Goal: Communication & Community: Answer question/provide support

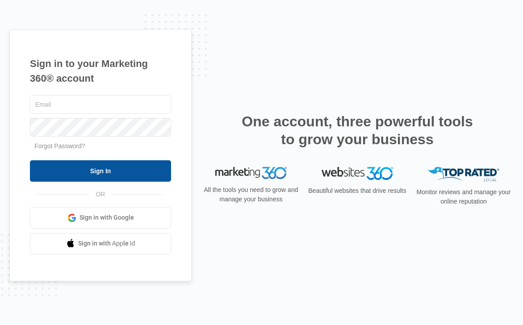
type input "[PERSON_NAME][EMAIL_ADDRESS][PERSON_NAME][DOMAIN_NAME]"
click at [69, 174] on input "Sign In" at bounding box center [100, 170] width 141 height 21
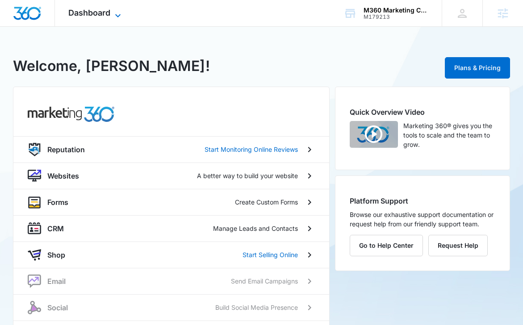
click at [101, 16] on span "Dashboard" at bounding box center [89, 12] width 42 height 9
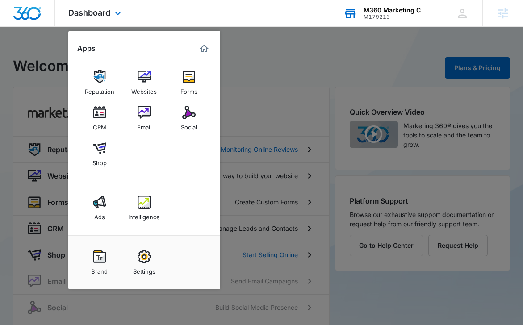
click at [384, 19] on div "M179213" at bounding box center [395, 17] width 65 height 6
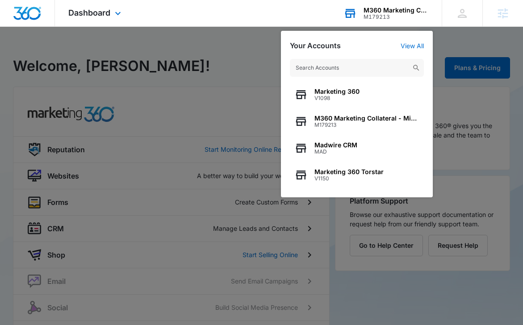
click at [363, 81] on div "Marketing 360 V1098 M360 Marketing Collateral - Migrated Catch All M179213 Madw…" at bounding box center [357, 123] width 152 height 147
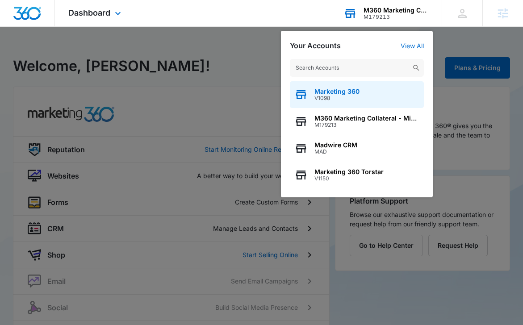
click at [358, 91] on span "Marketing 360" at bounding box center [336, 91] width 45 height 7
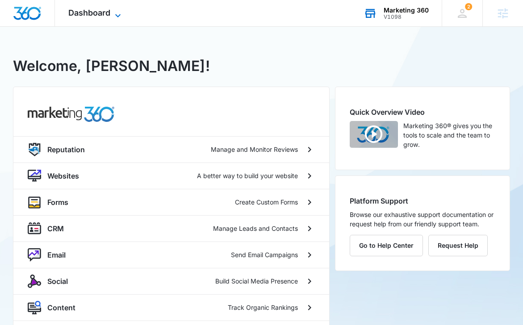
click at [94, 8] on div "Dashboard Apps Reputation Websites Forms CRM Email Social POS Content Ads Intel…" at bounding box center [96, 13] width 82 height 26
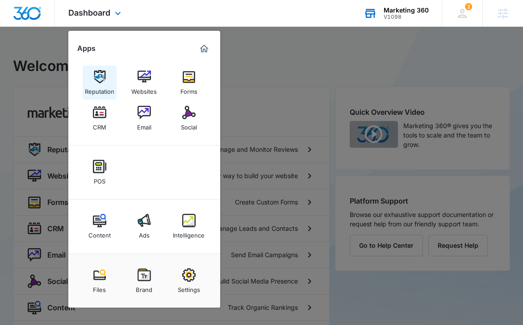
click at [96, 90] on div "Reputation" at bounding box center [99, 89] width 29 height 12
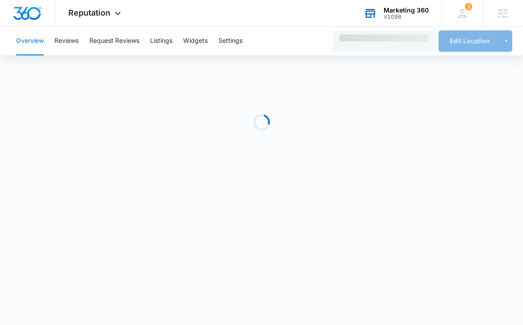
click at [83, 45] on div "Overview Reviews Request Reviews Listings Widgets Settings" at bounding box center [169, 41] width 316 height 29
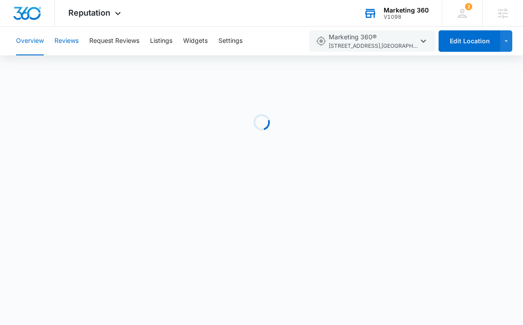
click at [72, 44] on button "Reviews" at bounding box center [66, 41] width 24 height 29
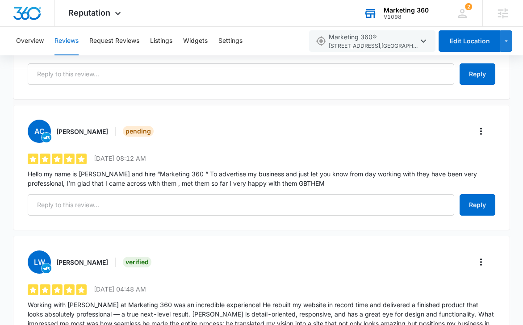
scroll to position [217, 0]
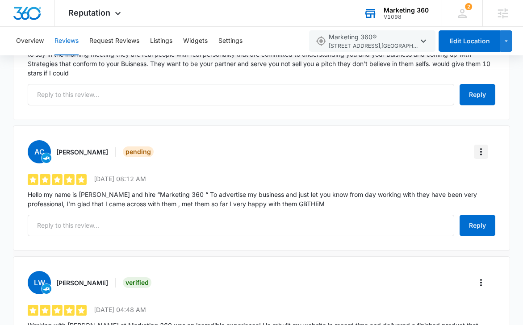
click at [483, 154] on icon "More" at bounding box center [480, 151] width 11 height 11
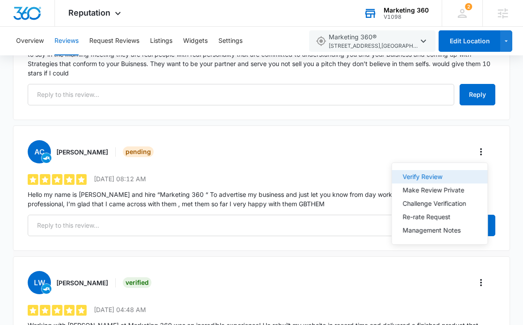
click at [432, 178] on div "Verify Review" at bounding box center [434, 177] width 63 height 6
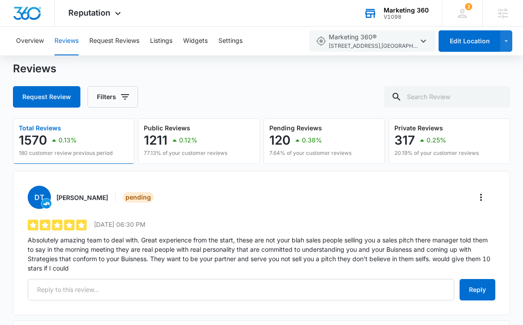
scroll to position [18, 0]
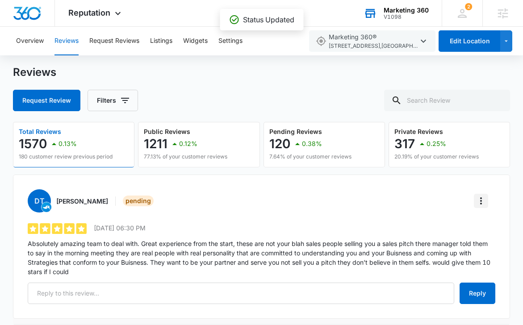
click at [476, 204] on icon "More" at bounding box center [480, 201] width 11 height 11
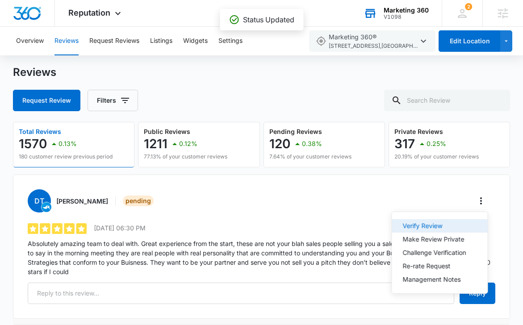
click at [437, 229] on button "Verify Review" at bounding box center [440, 225] width 96 height 13
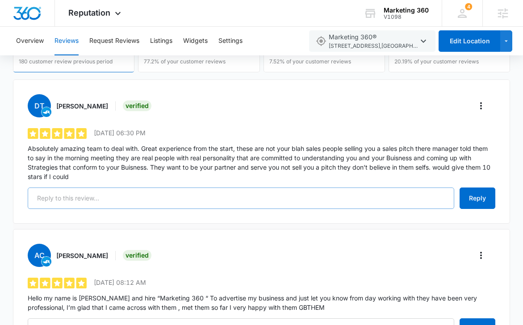
scroll to position [111, 0]
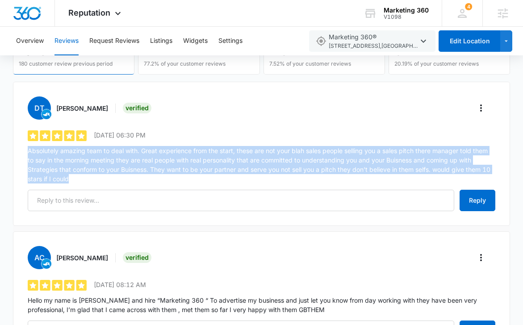
drag, startPoint x: 94, startPoint y: 180, endPoint x: 24, endPoint y: 148, distance: 77.1
click at [24, 149] on div "DT [PERSON_NAME] Verified 5 out of 5 [DATE] 06:30 PM Absolutely amazing team to…" at bounding box center [261, 154] width 496 height 144
copy p "Absolutely amazing team to deal with. Great experience from the start, these ar…"
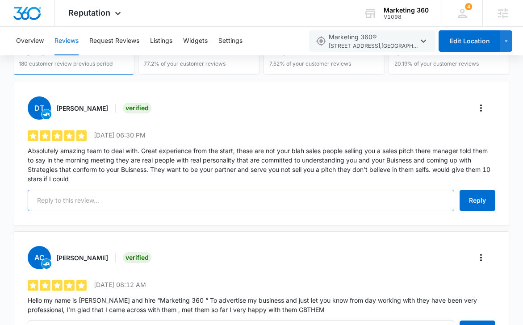
click at [281, 190] on input "text" at bounding box center [241, 200] width 426 height 21
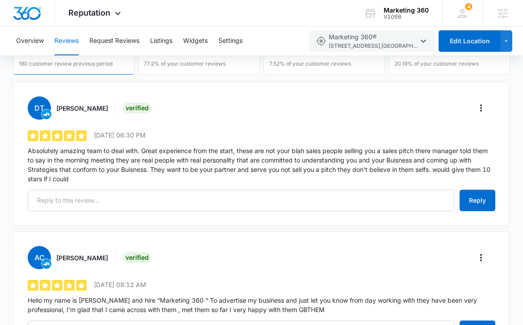
click at [82, 104] on h3 "[PERSON_NAME]" at bounding box center [82, 108] width 52 height 9
copy h3 "[PERSON_NAME]"
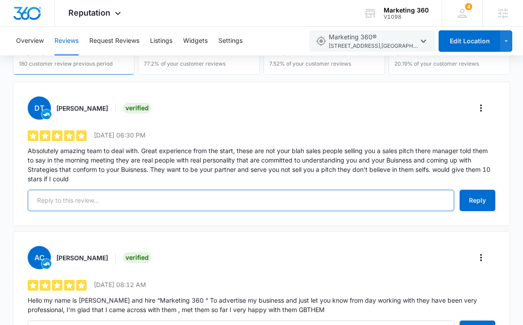
click at [175, 208] on input "text" at bounding box center [241, 200] width 426 height 21
paste input "Dear Dakota, We're ecstatic to receive such kind words from you! It’s wonderful…"
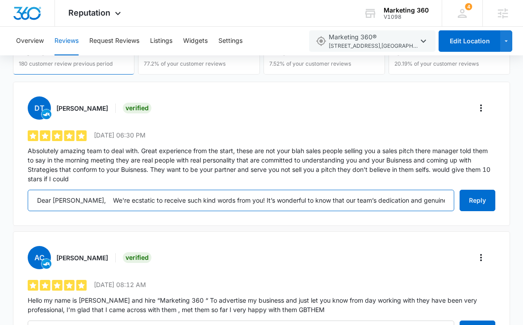
scroll to position [0, 603]
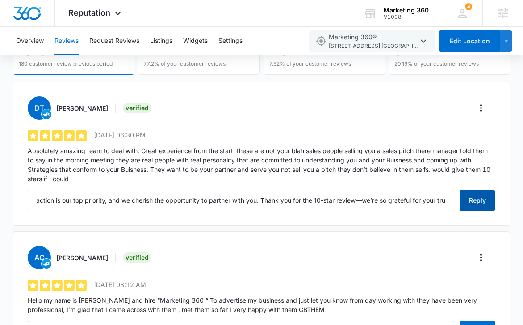
click at [483, 205] on button "Reply" at bounding box center [477, 200] width 36 height 21
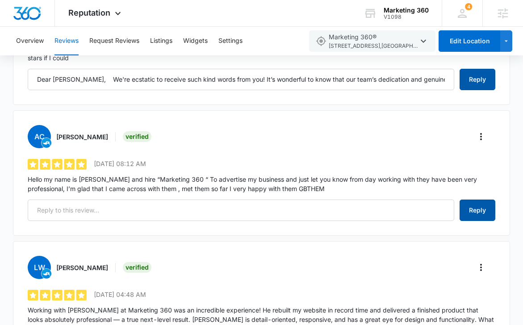
scroll to position [235, 0]
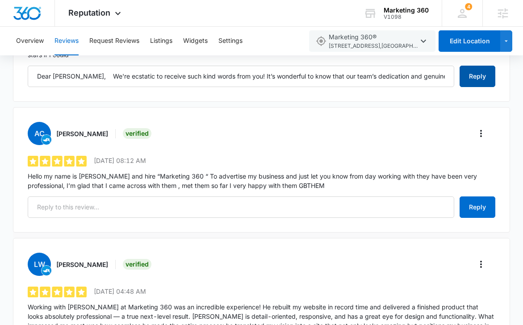
type input "Dear Dakota, We're ecstatic to receive such kind words from you! It’s wonderful…"
click at [60, 134] on h3 "[PERSON_NAME]" at bounding box center [82, 133] width 52 height 9
drag, startPoint x: 60, startPoint y: 134, endPoint x: 82, endPoint y: 134, distance: 21.4
click at [82, 134] on h3 "[PERSON_NAME]" at bounding box center [82, 133] width 52 height 9
copy h3 "[PERSON_NAME]"
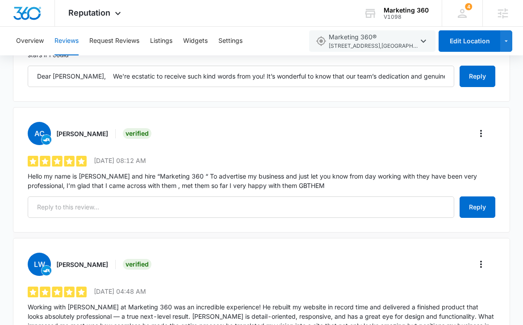
click at [67, 181] on p "Hello my name is [PERSON_NAME] and hire “Marketing 360 “ To advertise my busine…" at bounding box center [261, 180] width 467 height 19
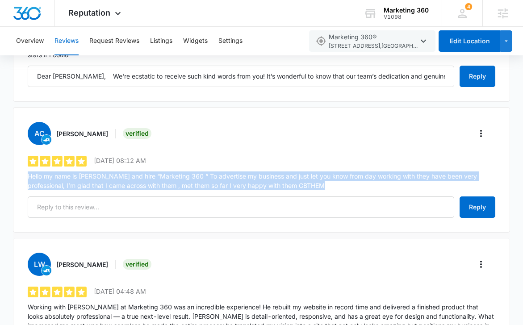
click at [67, 181] on p "Hello my name is [PERSON_NAME] and hire “Marketing 360 “ To advertise my busine…" at bounding box center [261, 180] width 467 height 19
copy div "Hello my name is [PERSON_NAME] and hire “Marketing 360 “ To advertise my busine…"
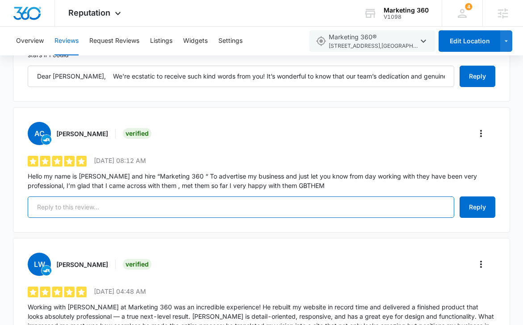
click at [168, 209] on input "text" at bounding box center [241, 206] width 426 height 21
paste input "Hi Alex, Thank you so much for your kind words! We’re thrilled to hear that you…"
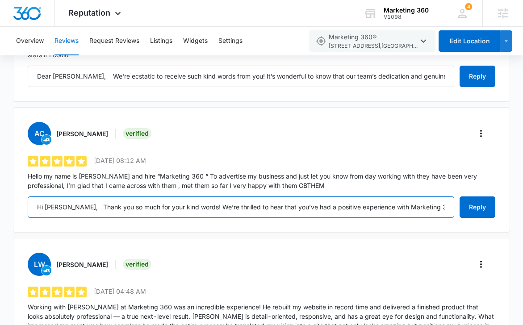
scroll to position [0, 320]
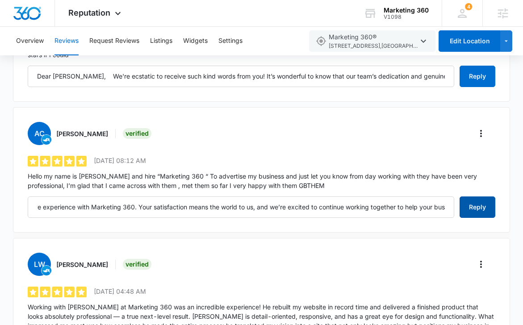
click at [483, 206] on button "Reply" at bounding box center [477, 206] width 36 height 21
type input "Hi Alex, Thank you so much for your kind words! We’re thrilled to hear that you…"
click at [474, 206] on button "Reply" at bounding box center [477, 206] width 36 height 21
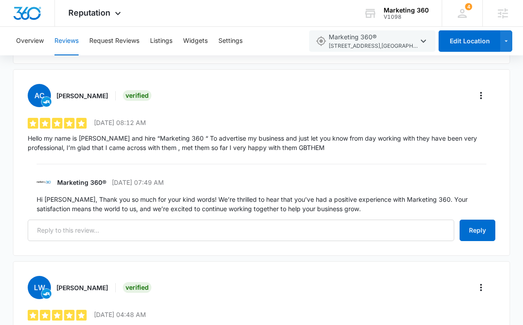
scroll to position [345, 0]
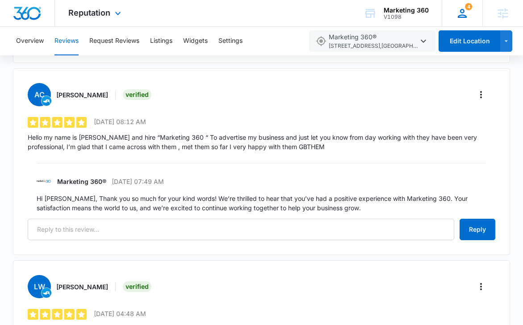
click at [462, 10] on icon at bounding box center [461, 13] width 13 height 13
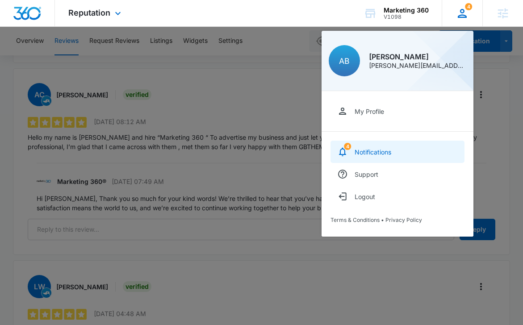
click at [371, 151] on div "Notifications" at bounding box center [372, 152] width 37 height 8
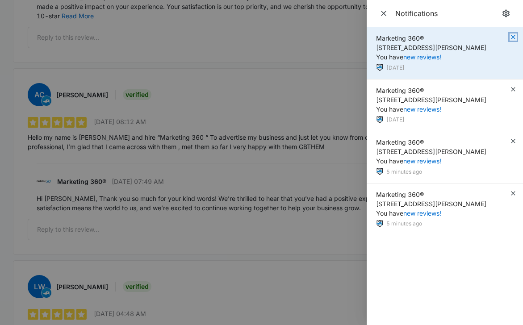
click at [513, 38] on icon "button" at bounding box center [512, 36] width 7 height 7
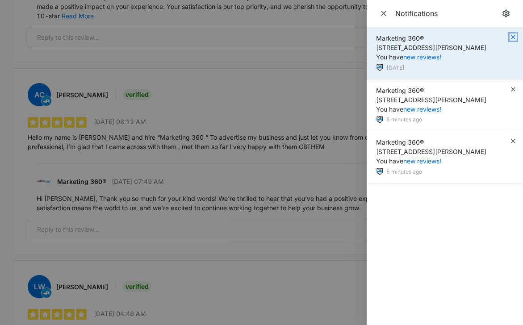
click at [513, 37] on icon "button" at bounding box center [513, 37] width 4 height 4
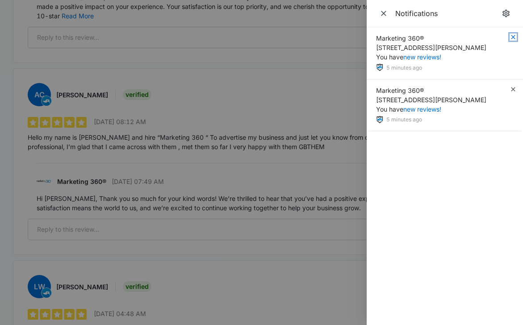
click at [513, 37] on icon "button" at bounding box center [513, 37] width 4 height 4
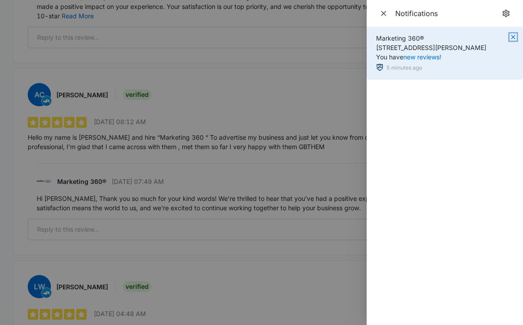
click at [513, 36] on icon "button" at bounding box center [512, 36] width 7 height 7
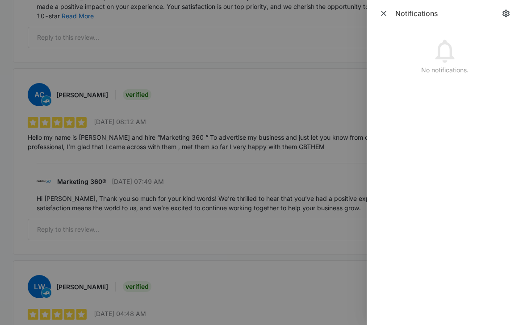
click at [358, 60] on div at bounding box center [261, 162] width 523 height 325
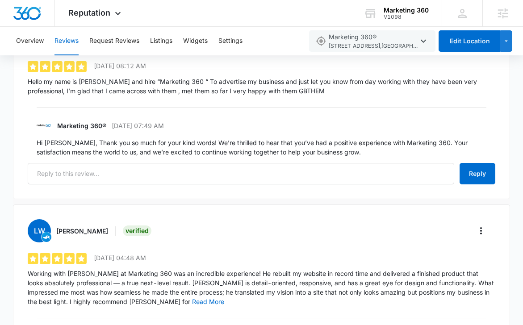
scroll to position [414, 0]
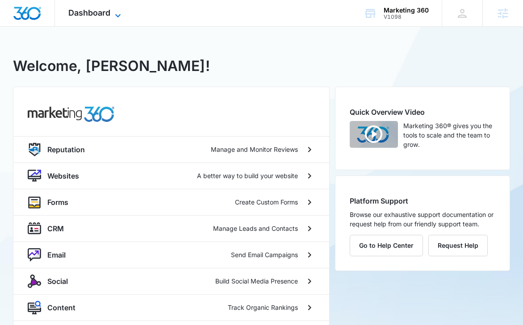
click at [104, 13] on span "Dashboard" at bounding box center [89, 12] width 42 height 9
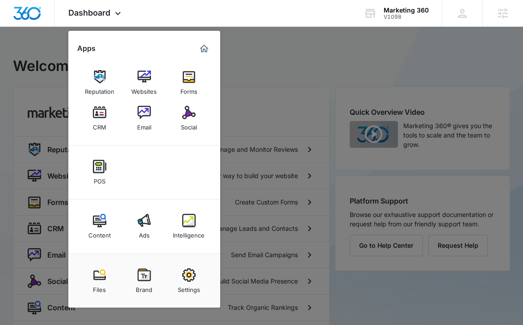
click at [103, 81] on img at bounding box center [99, 76] width 13 height 13
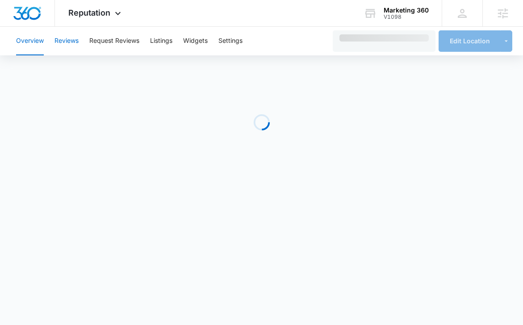
click at [73, 42] on button "Reviews" at bounding box center [66, 41] width 24 height 29
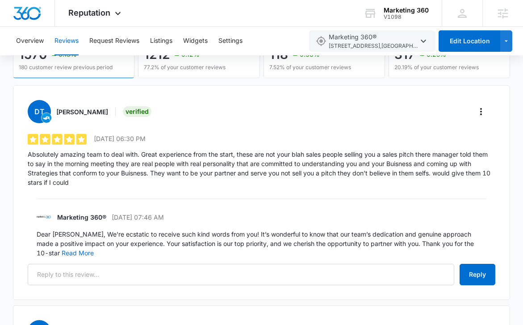
scroll to position [114, 0]
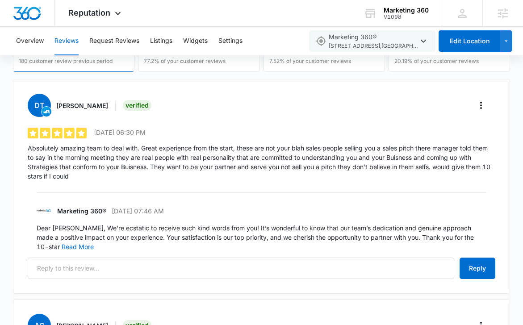
click at [79, 105] on h3 "Dakota Thompson" at bounding box center [82, 105] width 52 height 9
click at [94, 107] on h3 "Dakota Thompson" at bounding box center [82, 105] width 52 height 9
click at [475, 115] on div "DT Dakota Thompson Verified" at bounding box center [261, 105] width 467 height 23
click at [475, 111] on button "More" at bounding box center [481, 105] width 14 height 14
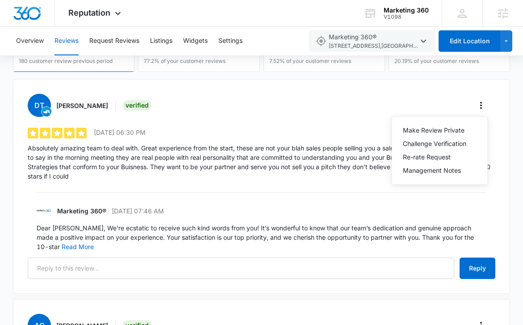
click at [126, 107] on div "DT Dakota Thompson Verified" at bounding box center [90, 105] width 125 height 23
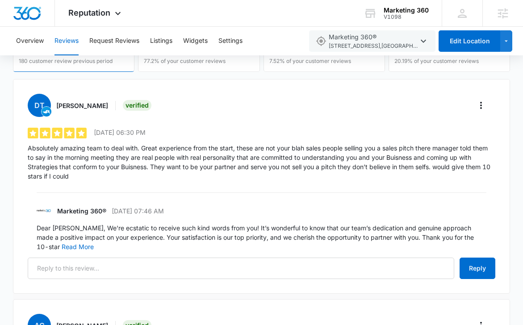
click at [42, 105] on span "DT" at bounding box center [39, 105] width 23 height 23
click at [45, 110] on img at bounding box center [47, 112] width 10 height 10
click at [42, 111] on img at bounding box center [47, 112] width 10 height 10
